Goal: Find specific page/section: Find specific page/section

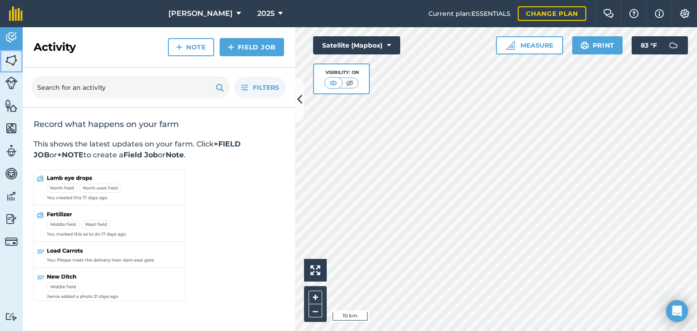
drag, startPoint x: 11, startPoint y: 64, endPoint x: 250, endPoint y: 20, distance: 243.4
click at [11, 64] on img at bounding box center [11, 61] width 13 height 14
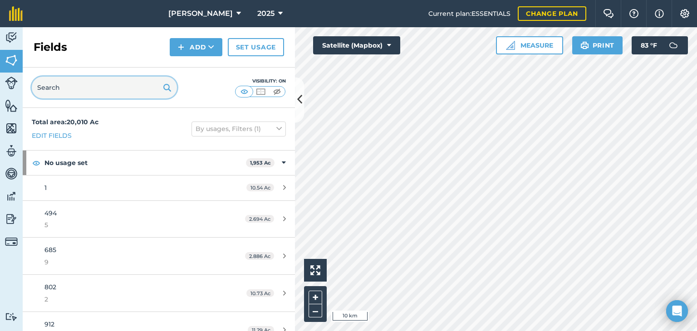
click at [157, 82] on input "text" at bounding box center [104, 88] width 145 height 22
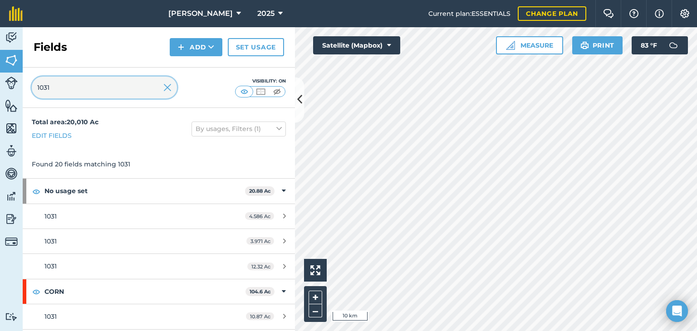
type input "1031"
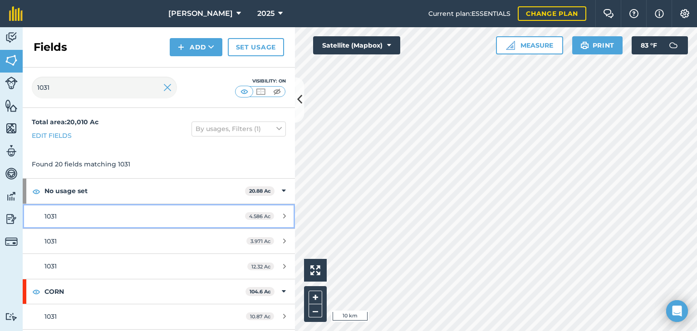
click at [103, 214] on div "1031" at bounding box center [129, 216] width 171 height 10
